Goal: Task Accomplishment & Management: Manage account settings

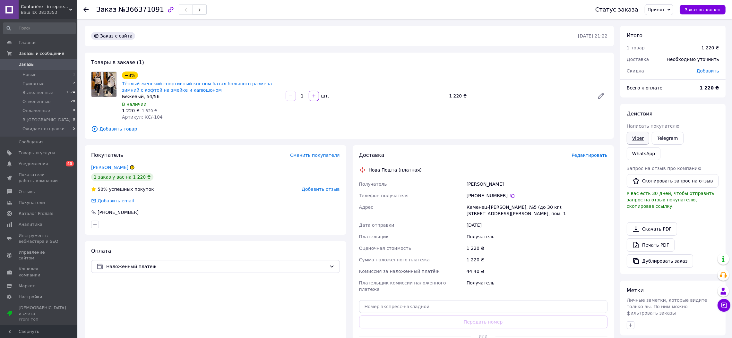
click at [640, 138] on link "Viber" at bounding box center [637, 138] width 22 height 13
click at [659, 9] on span "Принят" at bounding box center [655, 9] width 17 height 5
click at [538, 159] on div "Доставка Редактировать Нова Пошта (платная) Получатель Цісар [PERSON_NAME] Теле…" at bounding box center [483, 254] width 249 height 205
drag, startPoint x: 122, startPoint y: 10, endPoint x: 155, endPoint y: 11, distance: 32.8
click at [155, 11] on span "№366371091" at bounding box center [141, 10] width 46 height 8
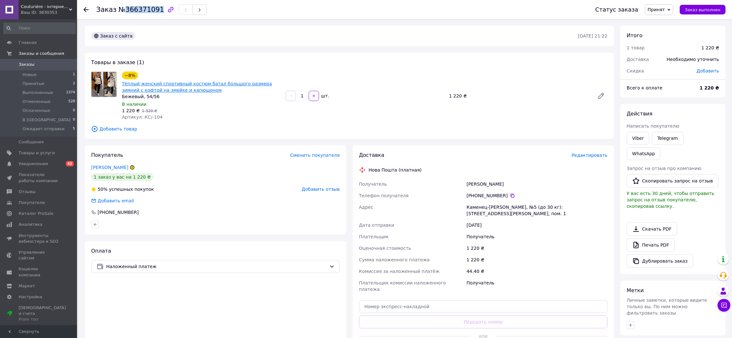
copy span "366371091"
click at [39, 74] on li "Новые 1" at bounding box center [39, 74] width 79 height 9
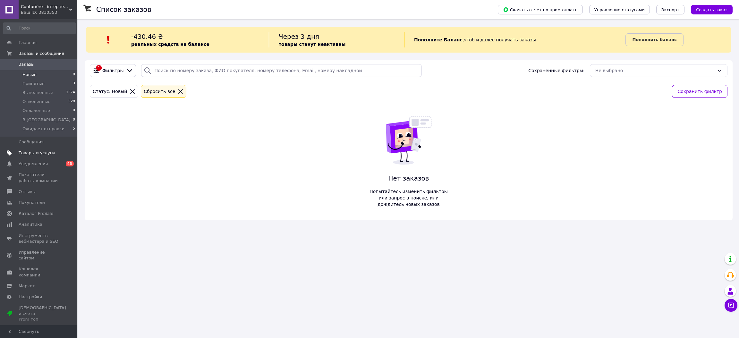
click at [45, 153] on span "Товары и услуги" at bounding box center [37, 153] width 36 height 6
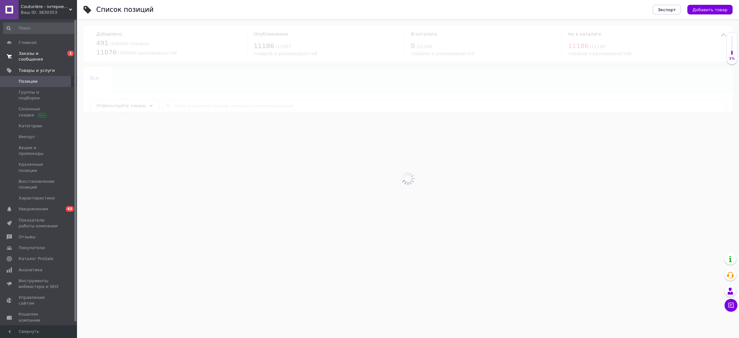
click at [46, 53] on span "Заказы и сообщения" at bounding box center [39, 57] width 41 height 12
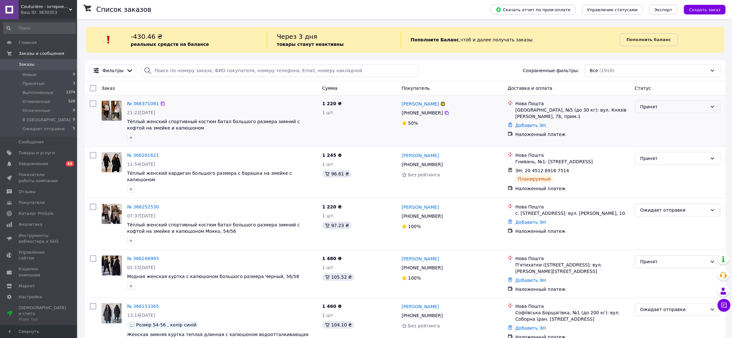
click at [653, 109] on div "Принят" at bounding box center [673, 106] width 67 height 7
click at [652, 165] on li "Ожидает отправки" at bounding box center [677, 168] width 85 height 12
click at [43, 152] on span "Товары и услуги" at bounding box center [37, 153] width 36 height 6
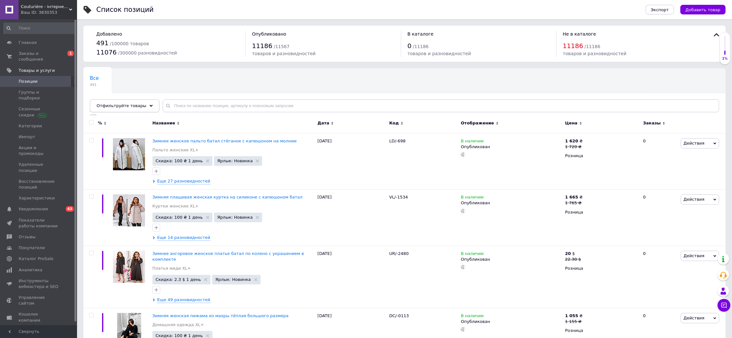
click at [149, 105] on icon at bounding box center [150, 105] width 3 height 3
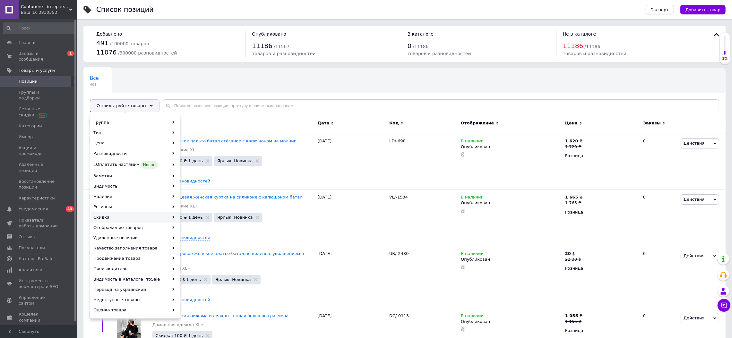
click at [103, 217] on div "Скидка" at bounding box center [134, 217] width 89 height 10
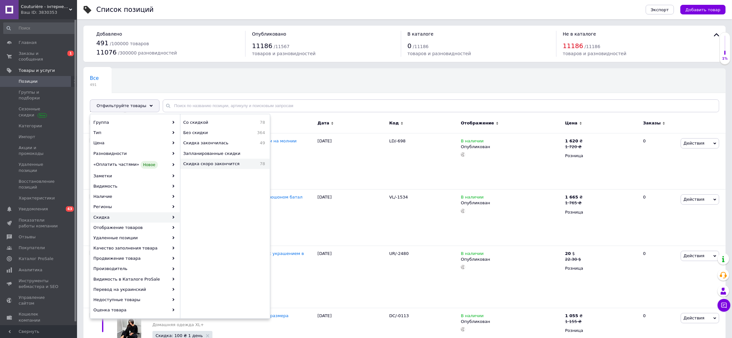
click at [194, 160] on div "Скидка скоро закончится 78" at bounding box center [224, 164] width 89 height 10
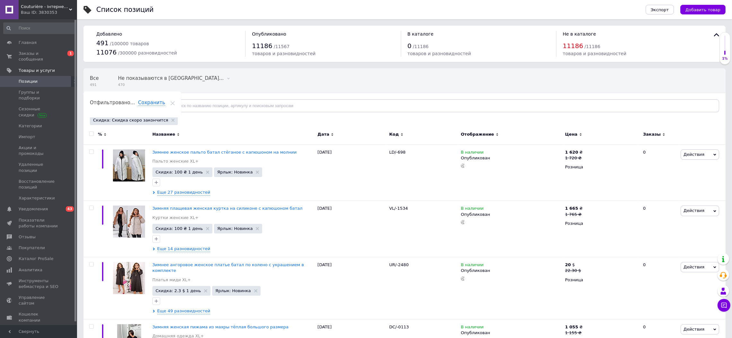
click at [91, 134] on input "checkbox" at bounding box center [91, 134] width 4 height 4
checkbox input "true"
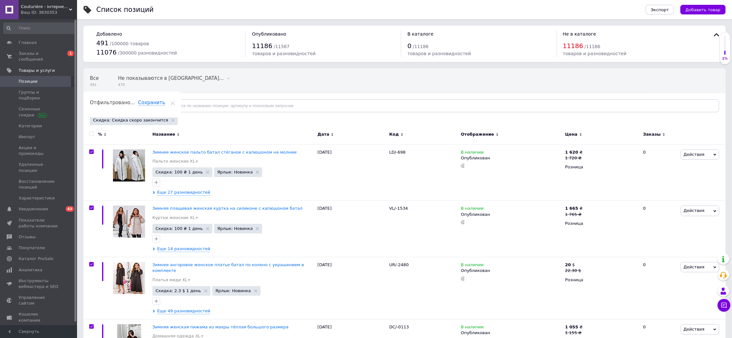
checkbox input "true"
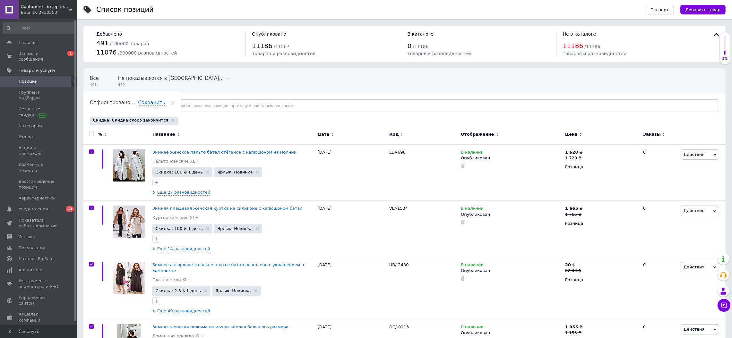
checkbox input "true"
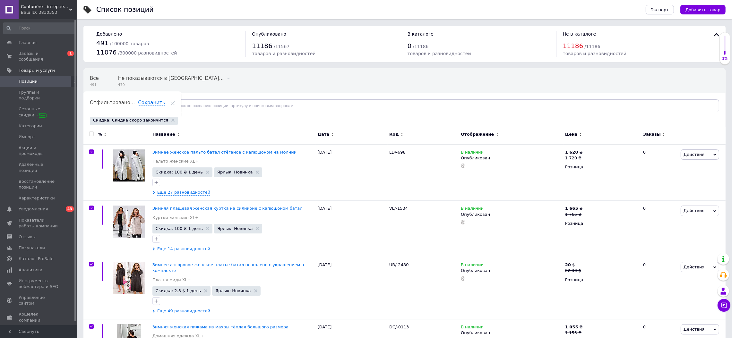
checkbox input "true"
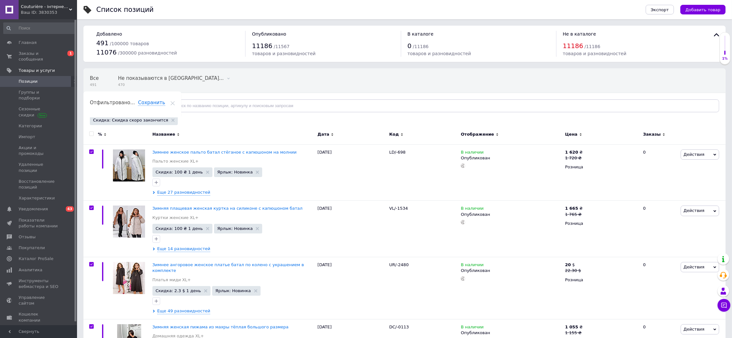
checkbox input "true"
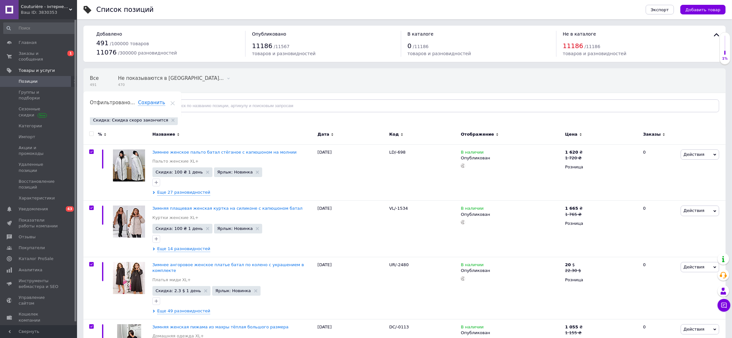
checkbox input "true"
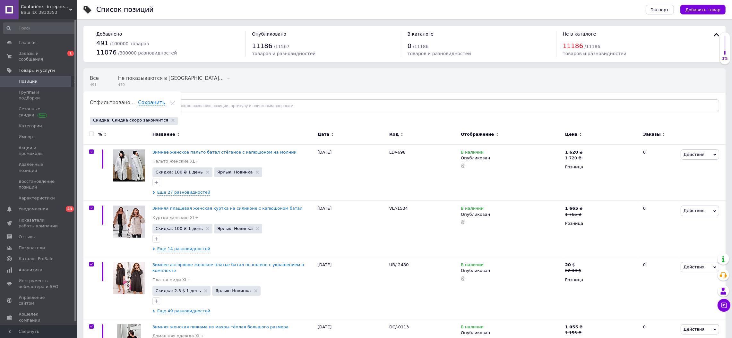
checkbox input "true"
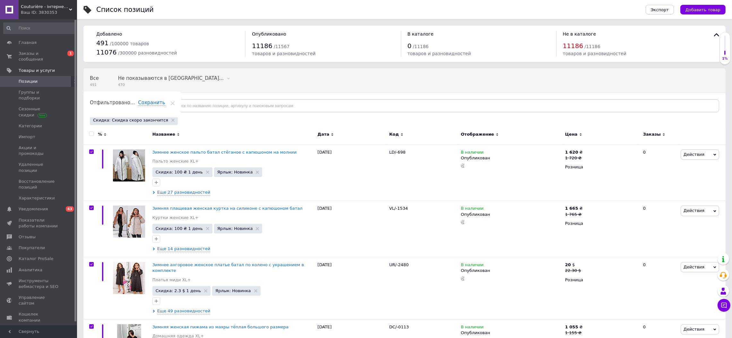
checkbox input "true"
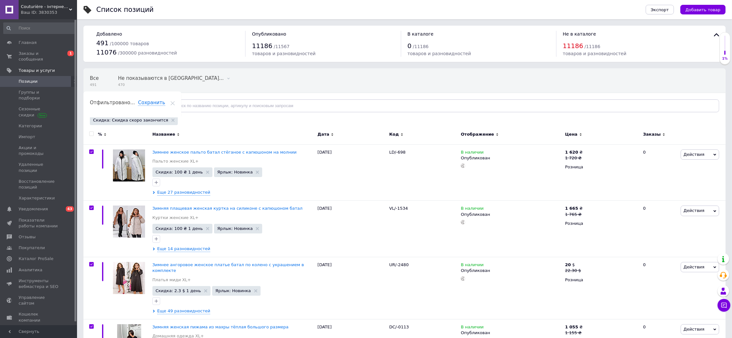
checkbox input "true"
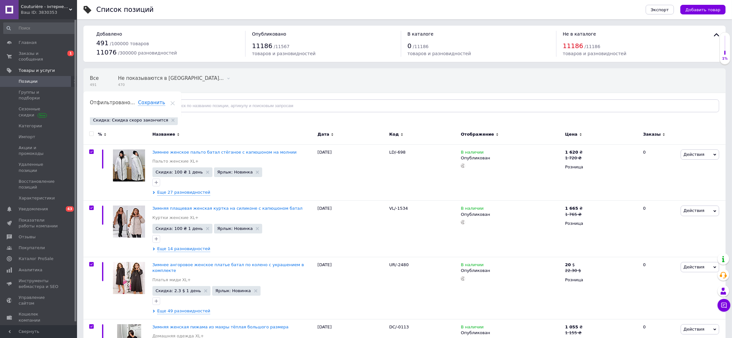
checkbox input "true"
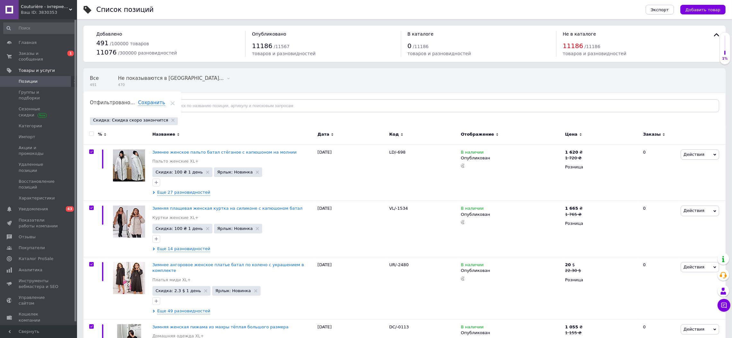
checkbox input "true"
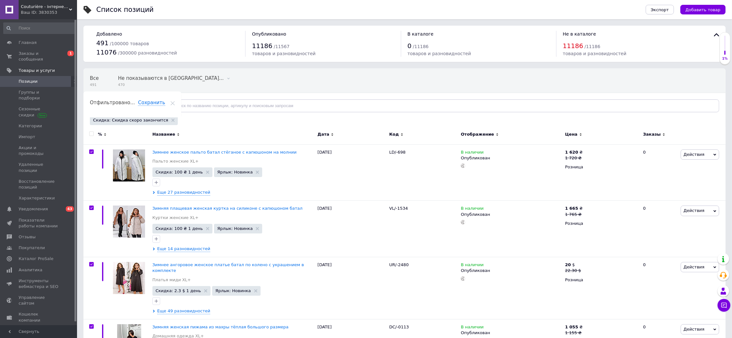
checkbox input "true"
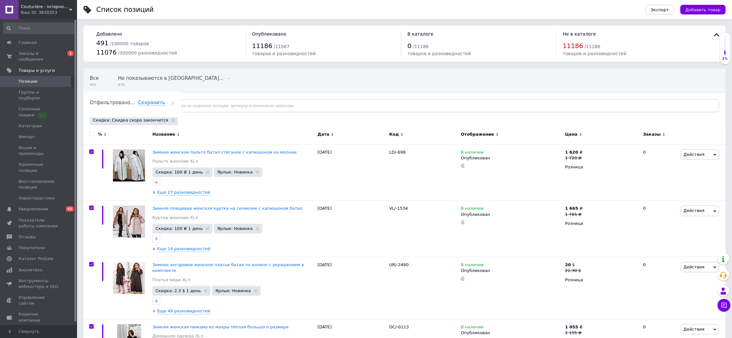
checkbox input "true"
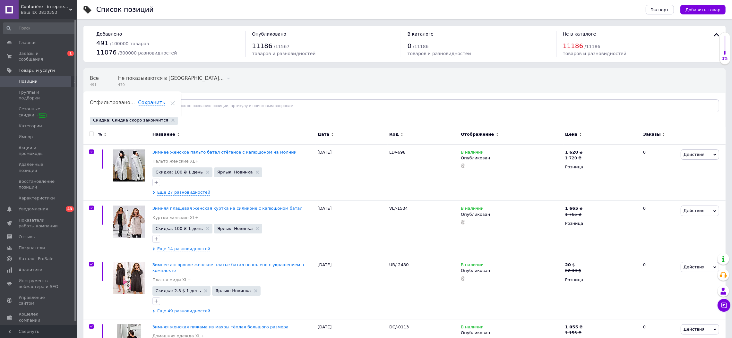
checkbox input "true"
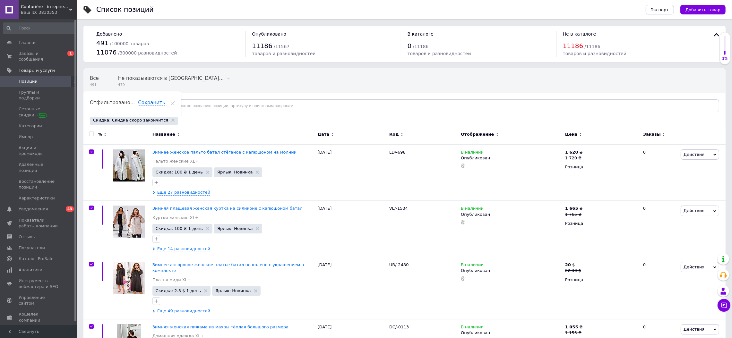
checkbox input "true"
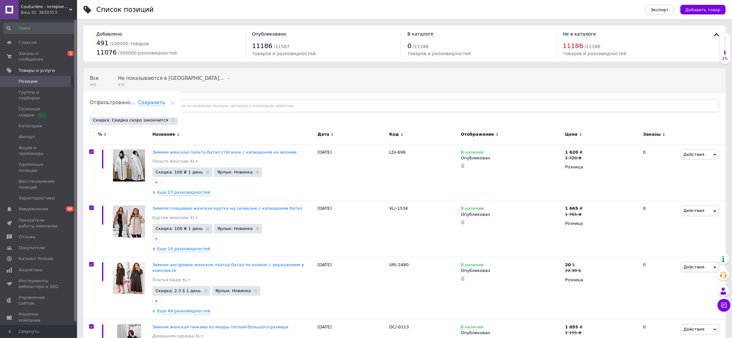
checkbox input "true"
click at [121, 135] on span "Действия для 78 позиций" at bounding box center [124, 136] width 57 height 6
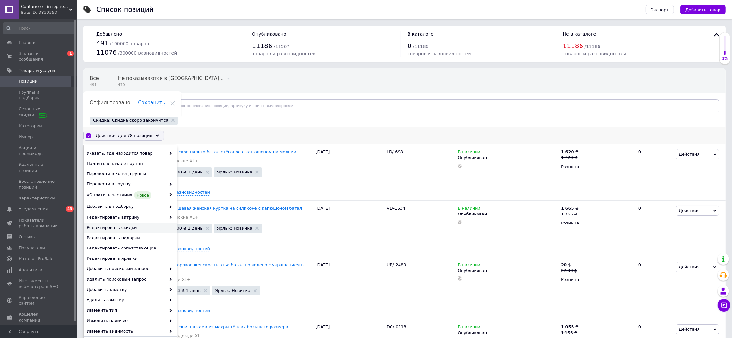
click at [126, 225] on span "Редактировать скидки" at bounding box center [130, 228] width 86 height 6
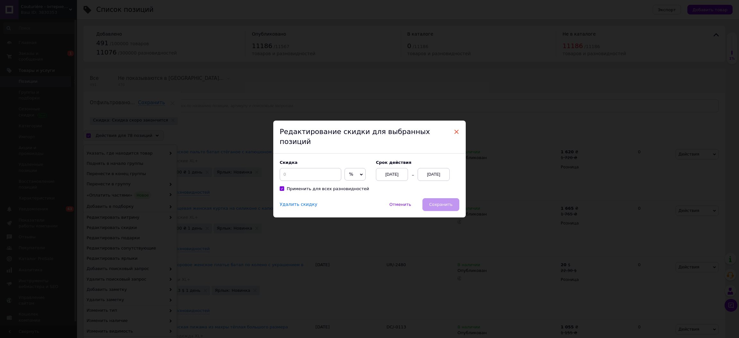
click at [457, 134] on span "×" at bounding box center [456, 131] width 6 height 11
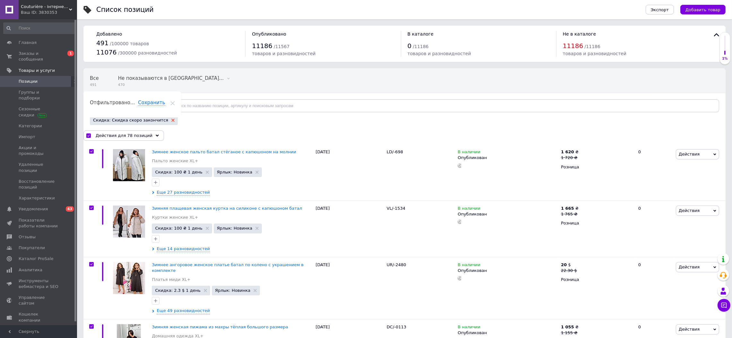
click at [171, 120] on icon at bounding box center [172, 120] width 3 height 3
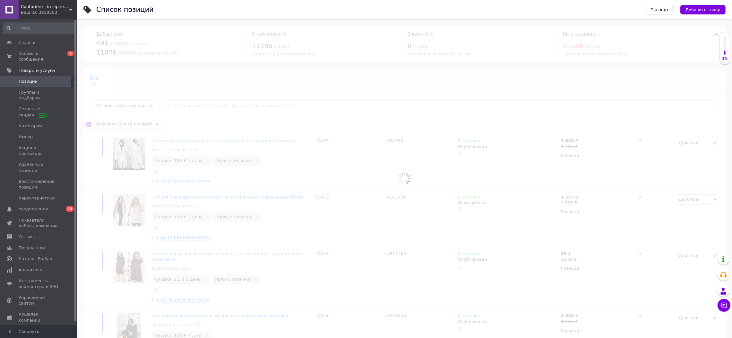
checkbox input "false"
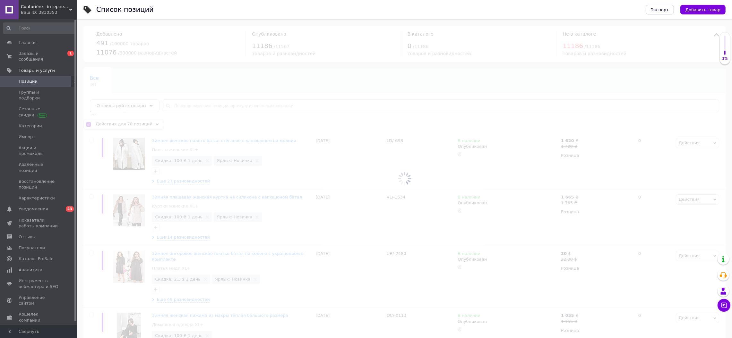
checkbox input "false"
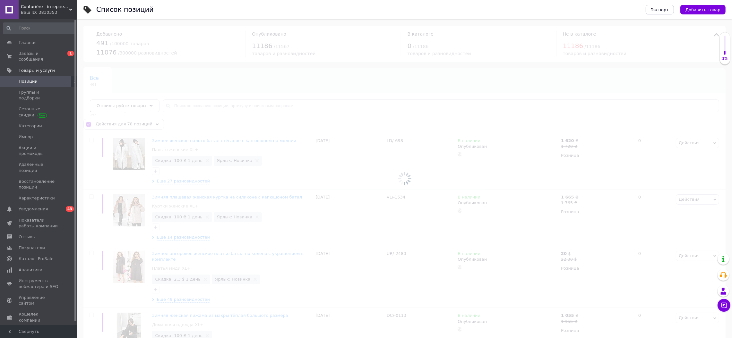
checkbox input "false"
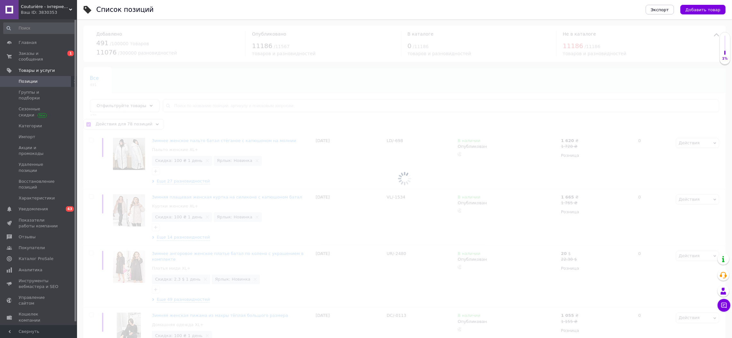
checkbox input "false"
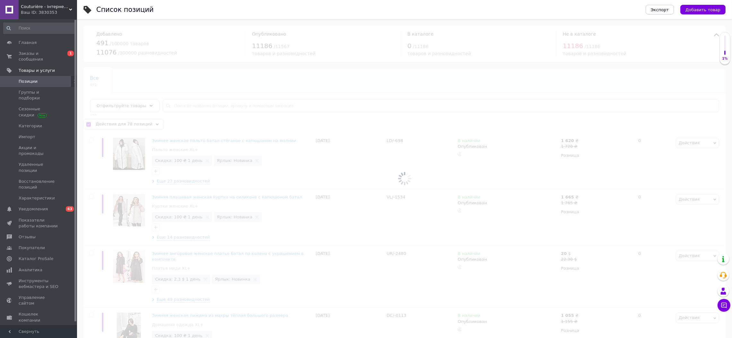
checkbox input "false"
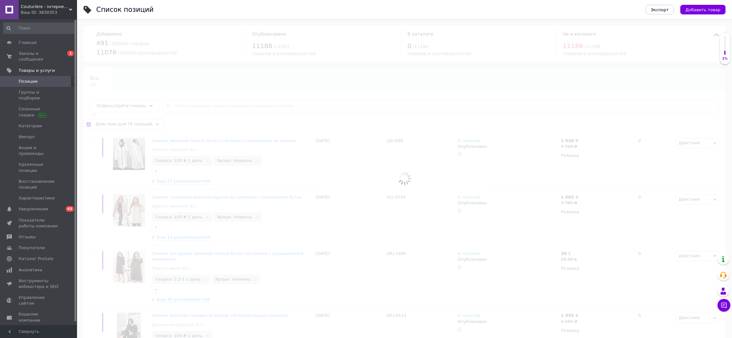
checkbox input "false"
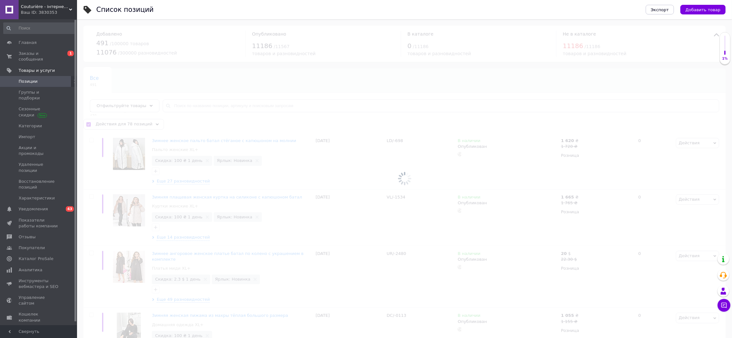
checkbox input "false"
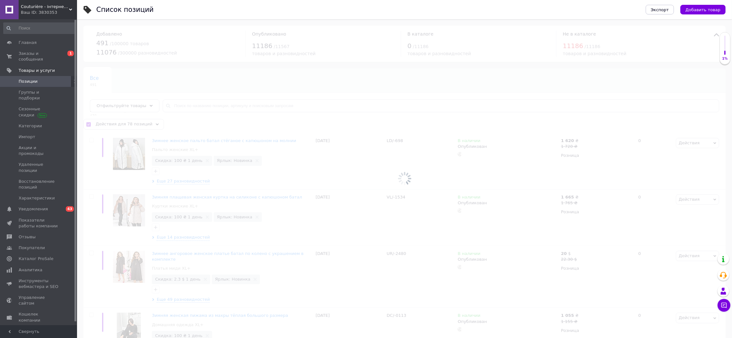
checkbox input "false"
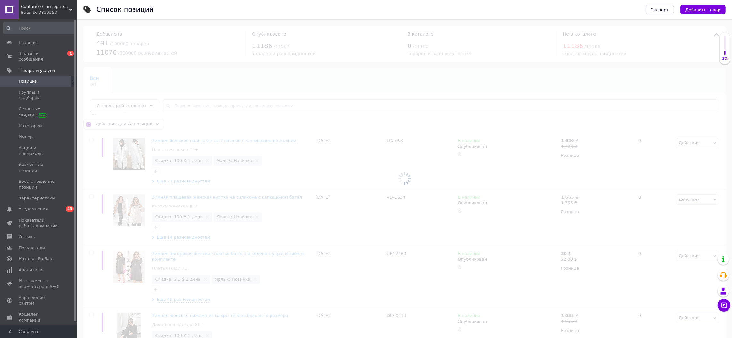
checkbox input "false"
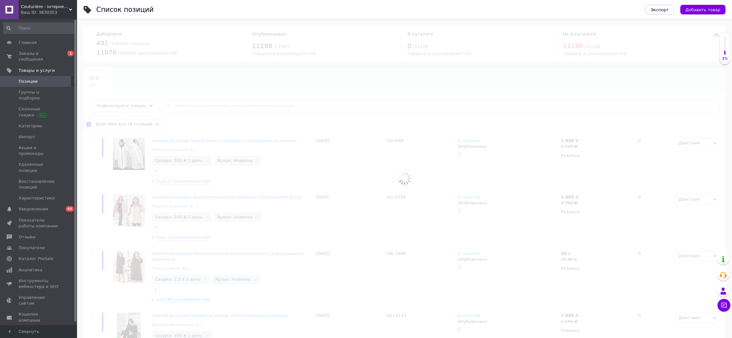
checkbox input "false"
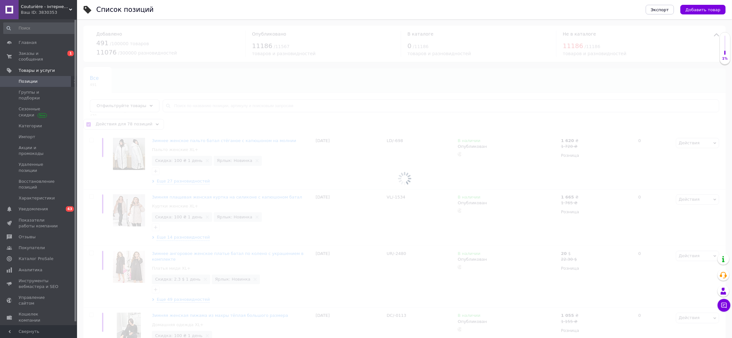
checkbox input "false"
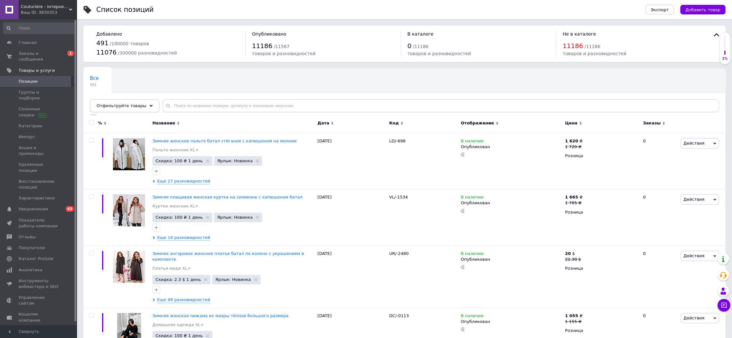
click at [117, 105] on span "Отфильтруйте товары" at bounding box center [122, 105] width 50 height 5
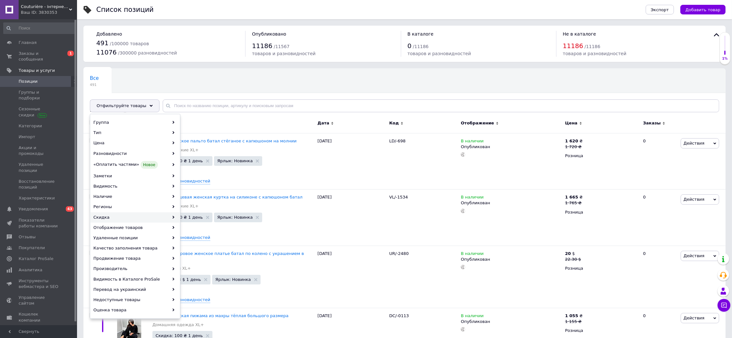
click at [104, 216] on div "Скидка" at bounding box center [134, 217] width 89 height 10
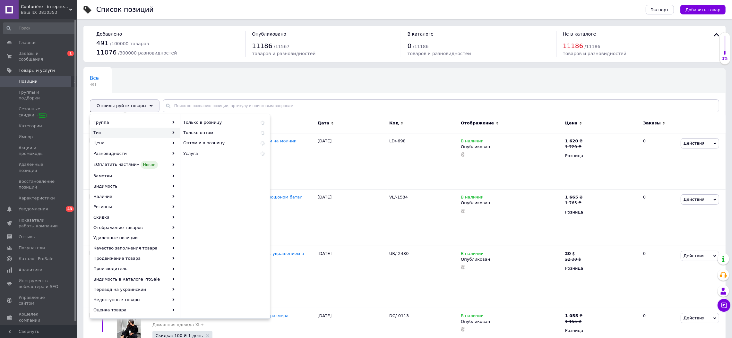
click at [199, 86] on div "Все 491 Не показываются в [GEOGRAPHIC_DATA]... 470 Удалить Редактировать Ok Отф…" at bounding box center [163, 93] width 160 height 49
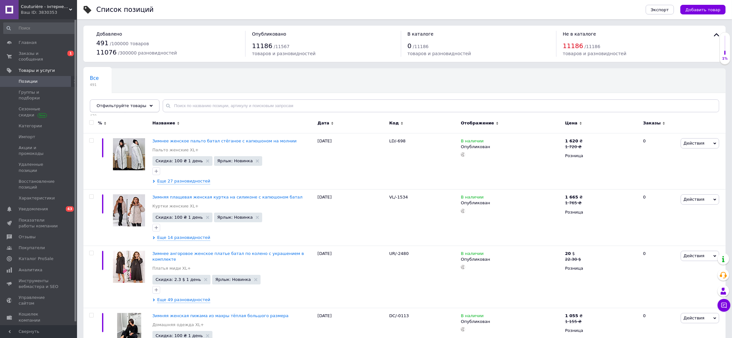
click at [137, 105] on span "Отфильтруйте товары" at bounding box center [122, 105] width 50 height 5
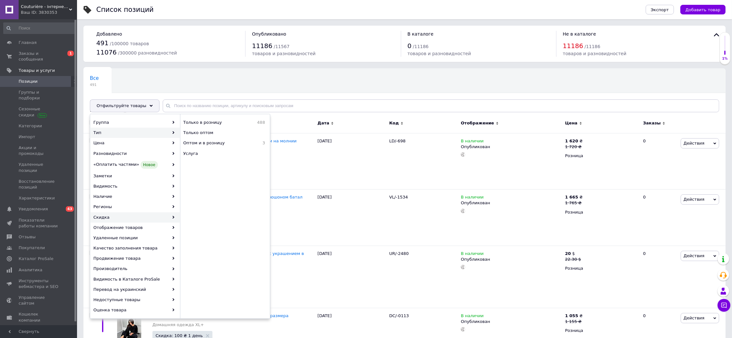
click at [102, 215] on div "Скидка" at bounding box center [134, 217] width 89 height 10
click at [199, 123] on span "Со скидкой" at bounding box center [213, 123] width 61 height 6
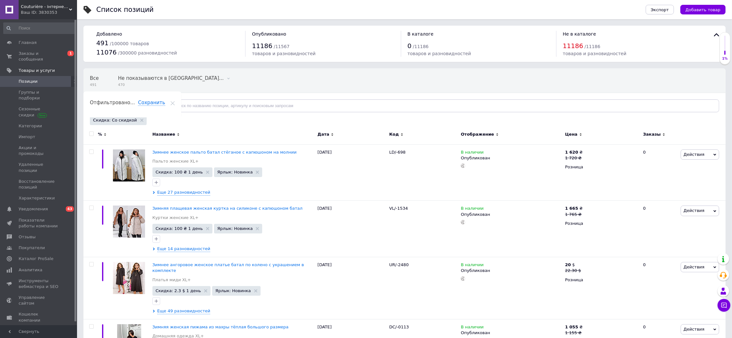
click at [92, 131] on span at bounding box center [91, 133] width 4 height 4
click at [92, 132] on input "checkbox" at bounding box center [91, 134] width 4 height 4
checkbox input "true"
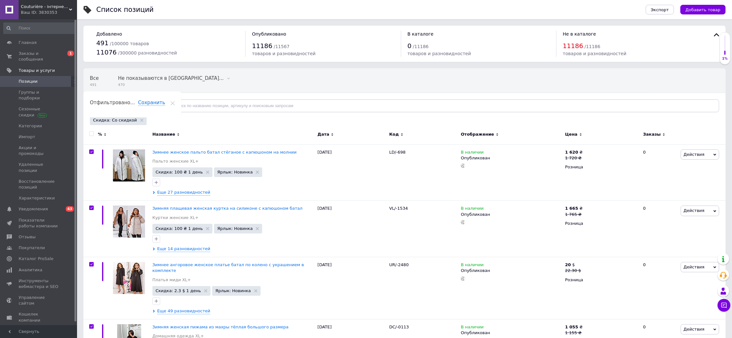
checkbox input "true"
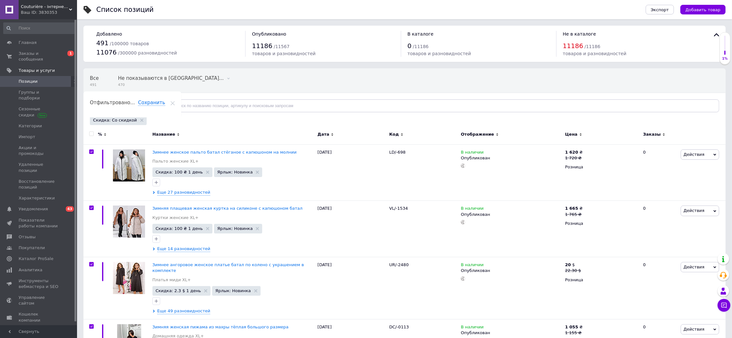
checkbox input "true"
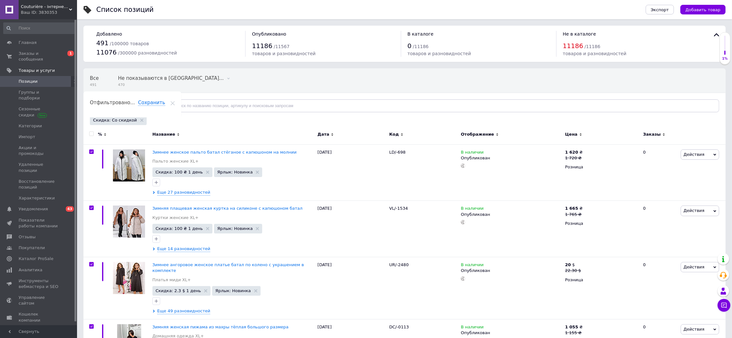
checkbox input "true"
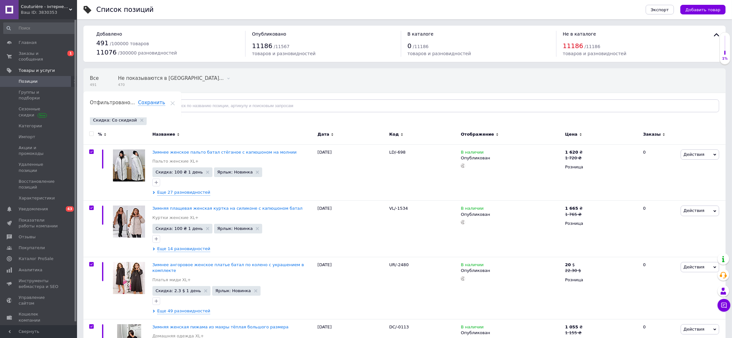
checkbox input "true"
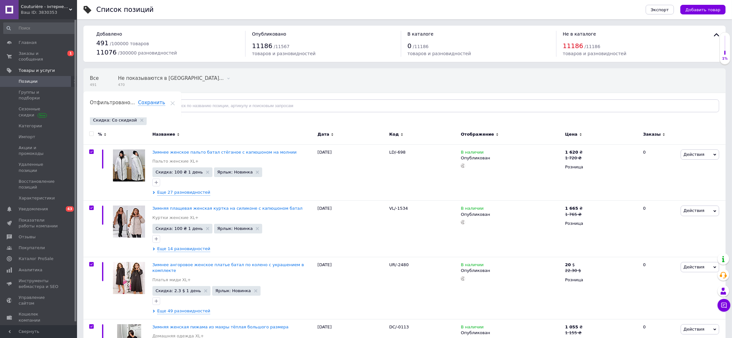
checkbox input "true"
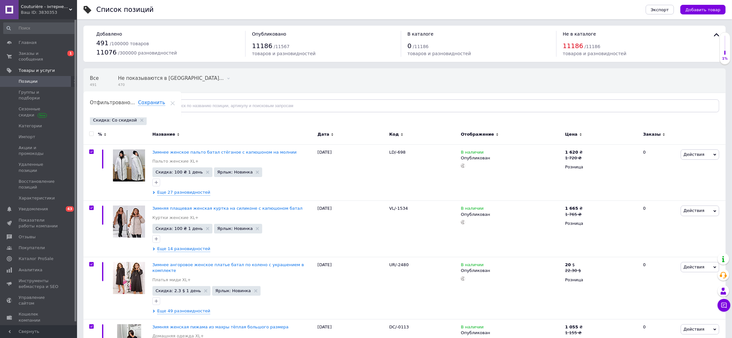
checkbox input "true"
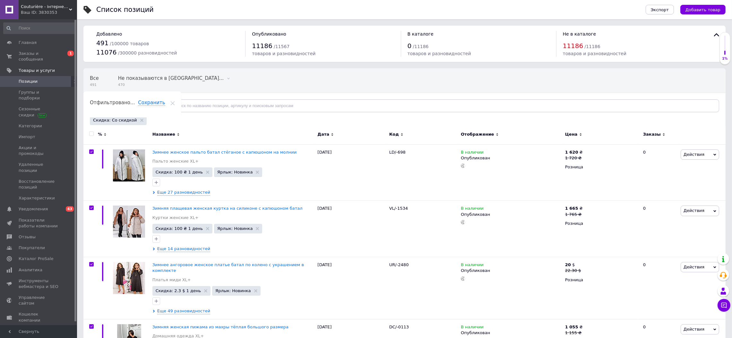
checkbox input "true"
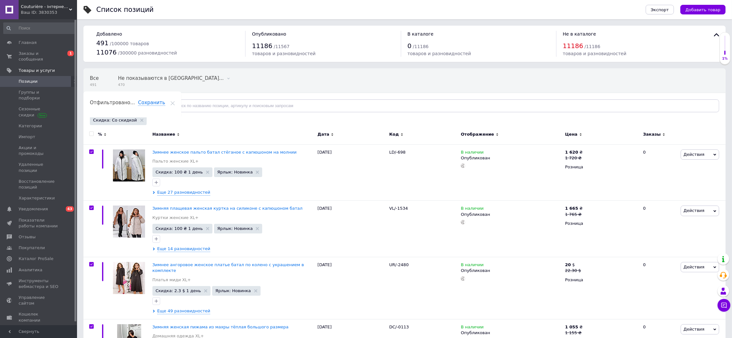
checkbox input "true"
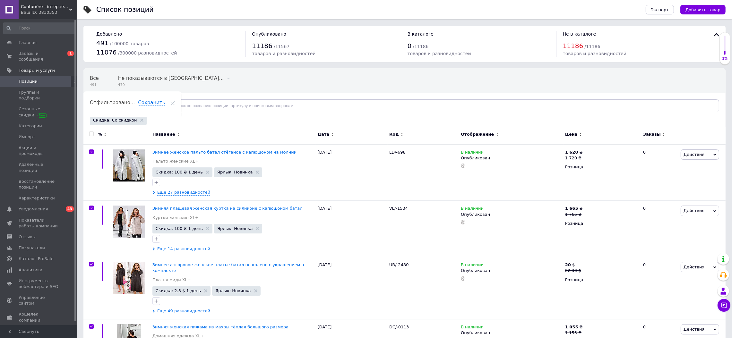
checkbox input "true"
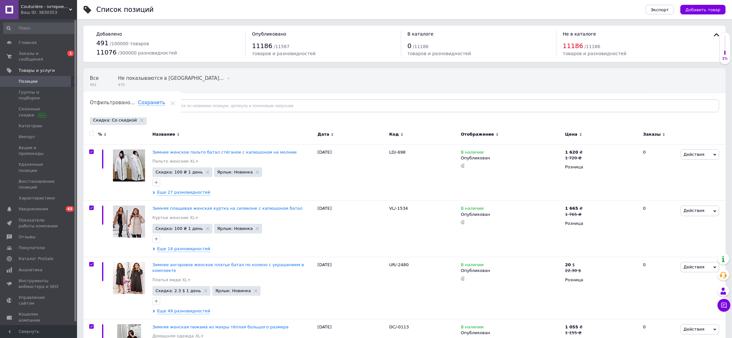
checkbox input "true"
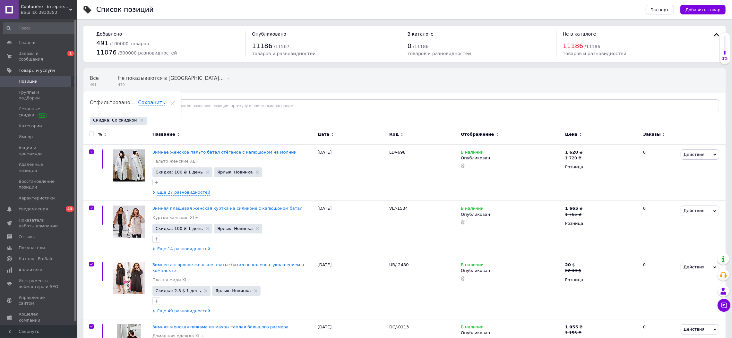
checkbox input "true"
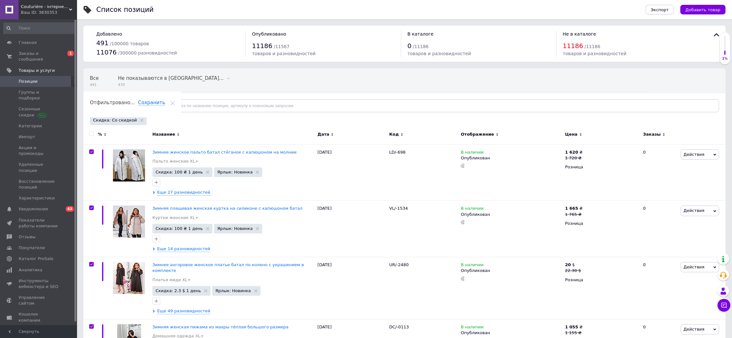
checkbox input "true"
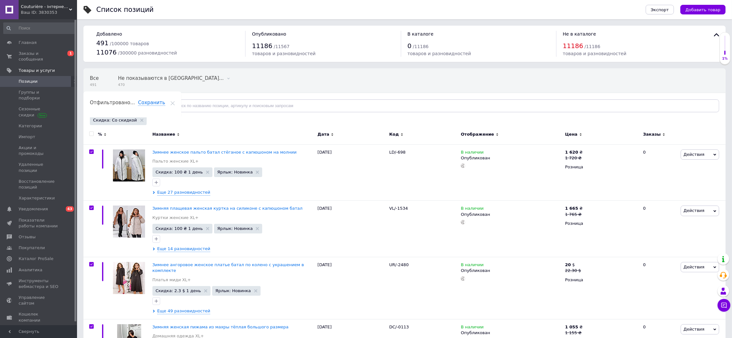
checkbox input "true"
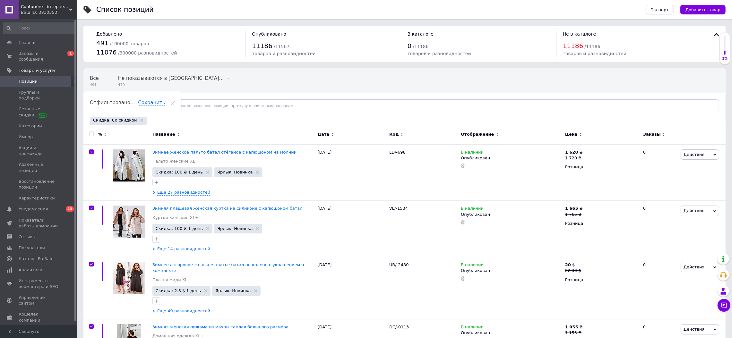
checkbox input "true"
click at [118, 131] on div "Действия для 78 позиций" at bounding box center [123, 136] width 80 height 10
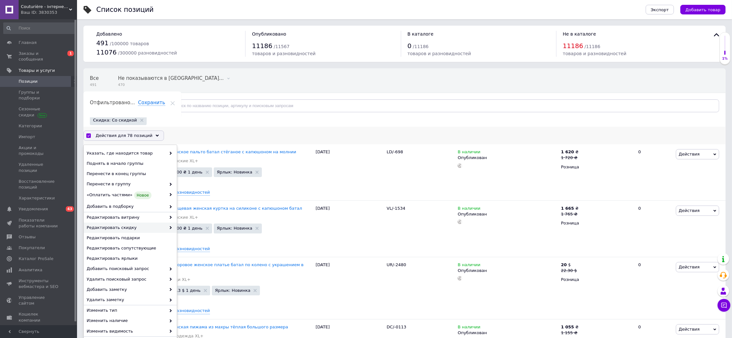
click at [130, 226] on span "Редактировать скидку" at bounding box center [126, 228] width 79 height 6
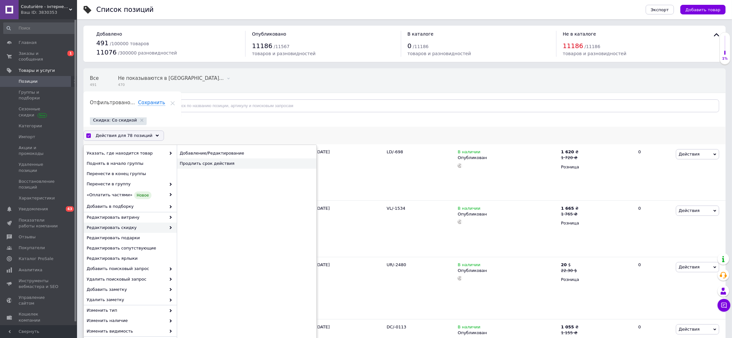
click at [216, 163] on div "Продлить срок действия" at bounding box center [247, 163] width 140 height 10
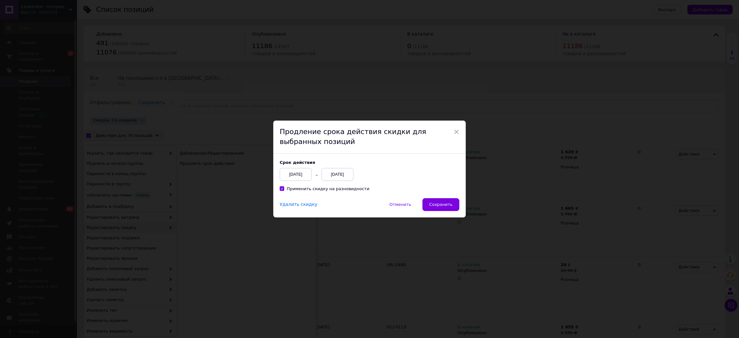
click at [341, 174] on div "[DATE]" at bounding box center [337, 174] width 32 height 13
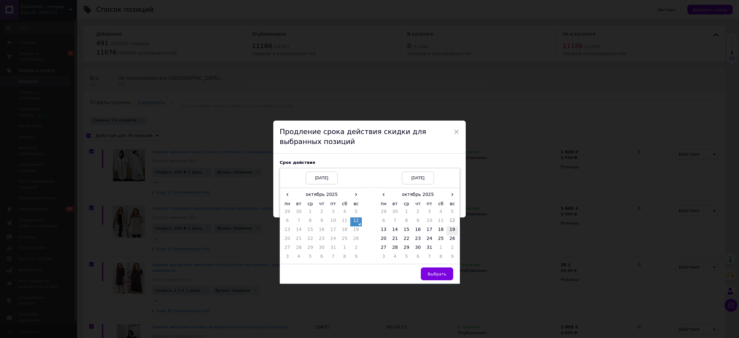
click at [450, 230] on td "19" at bounding box center [452, 230] width 12 height 9
click at [442, 273] on span "Выбрать" at bounding box center [436, 274] width 19 height 5
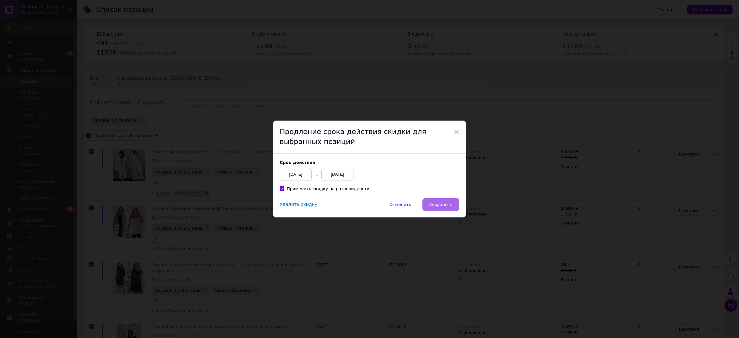
click at [438, 205] on span "Сохранить" at bounding box center [440, 204] width 23 height 5
click at [444, 205] on span "Сохранить" at bounding box center [440, 204] width 23 height 5
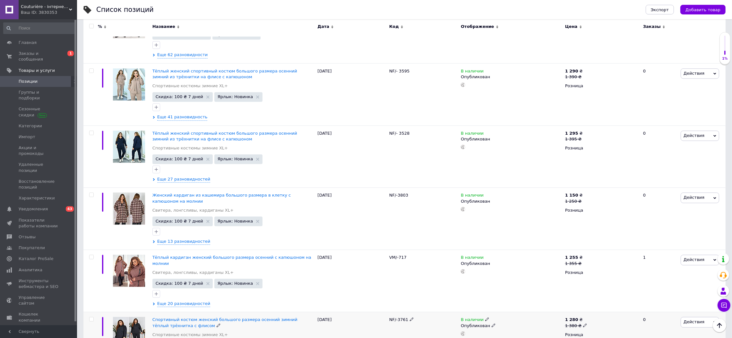
scroll to position [2181, 0]
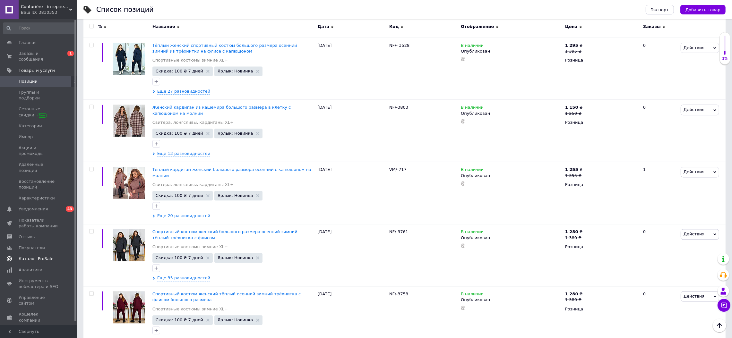
click at [42, 256] on span "Каталог ProSale" at bounding box center [36, 259] width 35 height 6
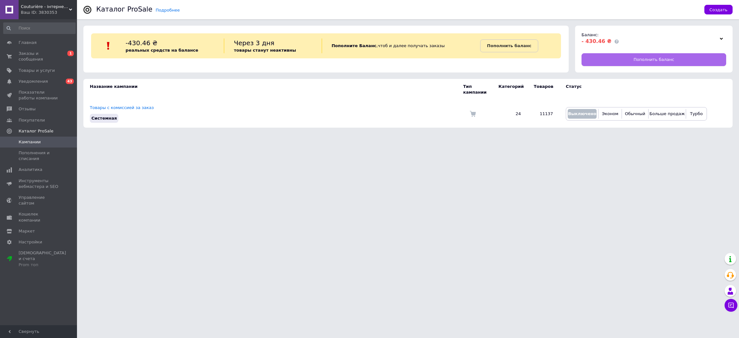
click at [642, 61] on span "Пополнить баланс" at bounding box center [653, 60] width 41 height 6
click at [44, 53] on span "Заказы и сообщения" at bounding box center [39, 57] width 41 height 12
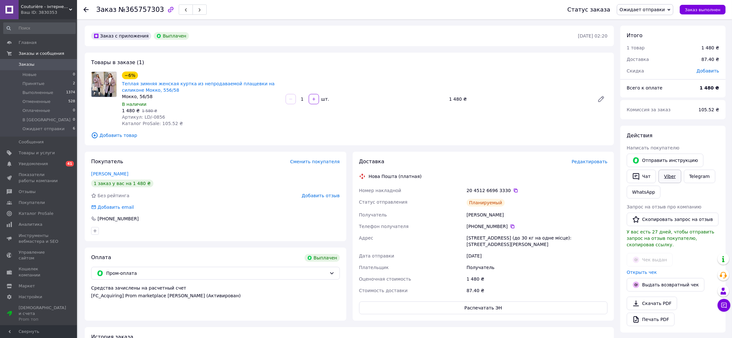
click at [670, 175] on link "Viber" at bounding box center [669, 176] width 22 height 13
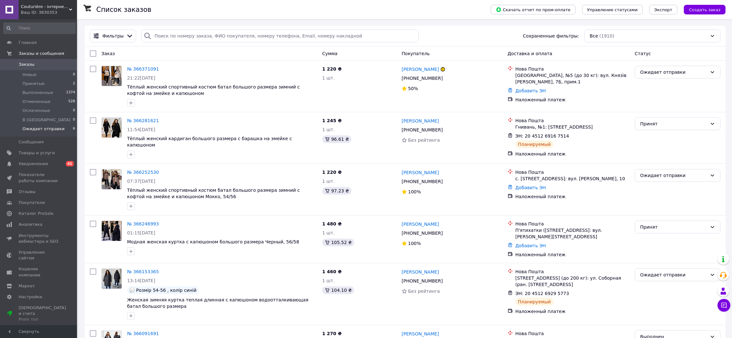
click at [43, 126] on span "Ожидает отправки" at bounding box center [43, 129] width 42 height 6
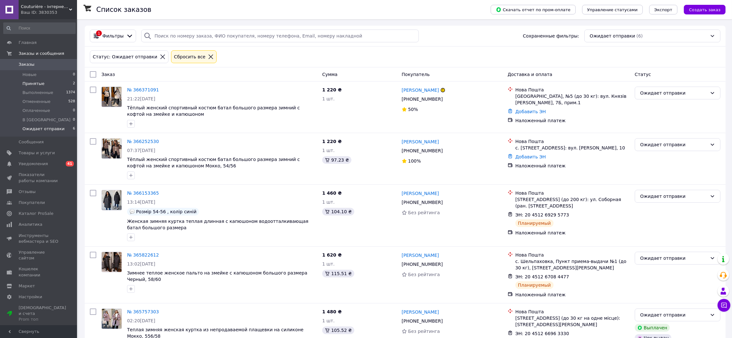
click at [48, 81] on li "Принятые 2" at bounding box center [39, 83] width 79 height 9
